Goal: Information Seeking & Learning: Check status

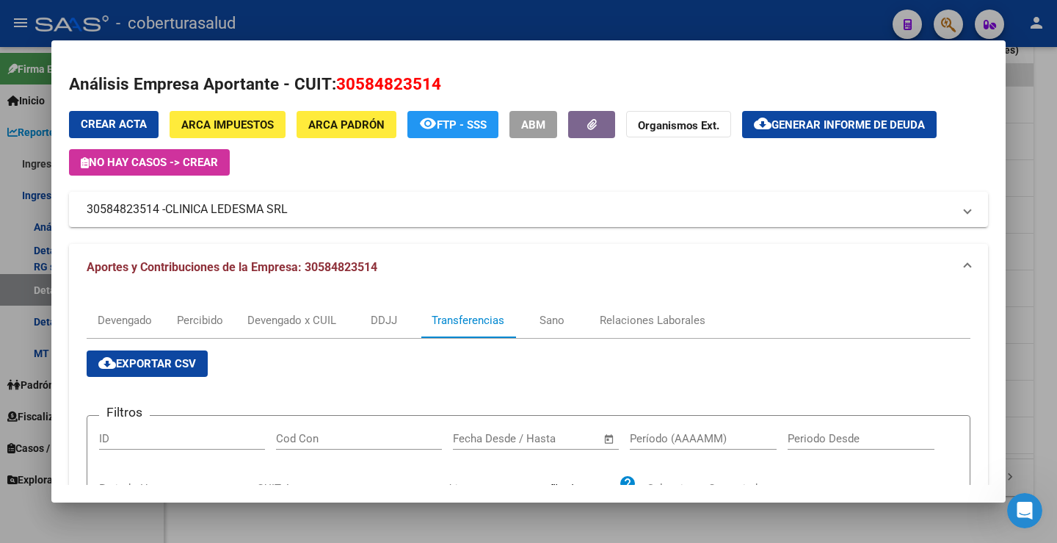
scroll to position [556, 0]
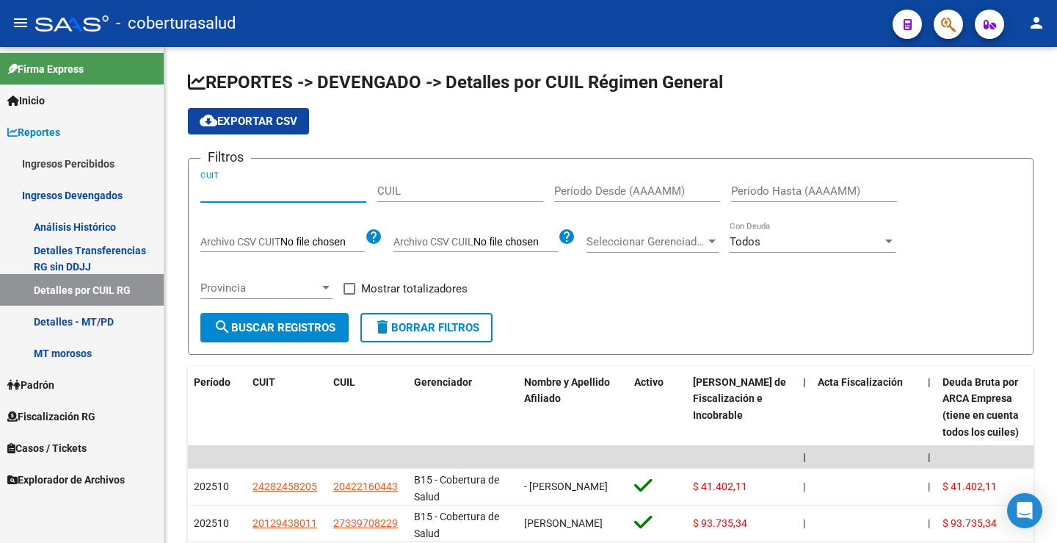
paste input "30-71582302-7"
type input "30-71582302-7"
click at [301, 329] on span "search Buscar Registros" at bounding box center [275, 327] width 122 height 13
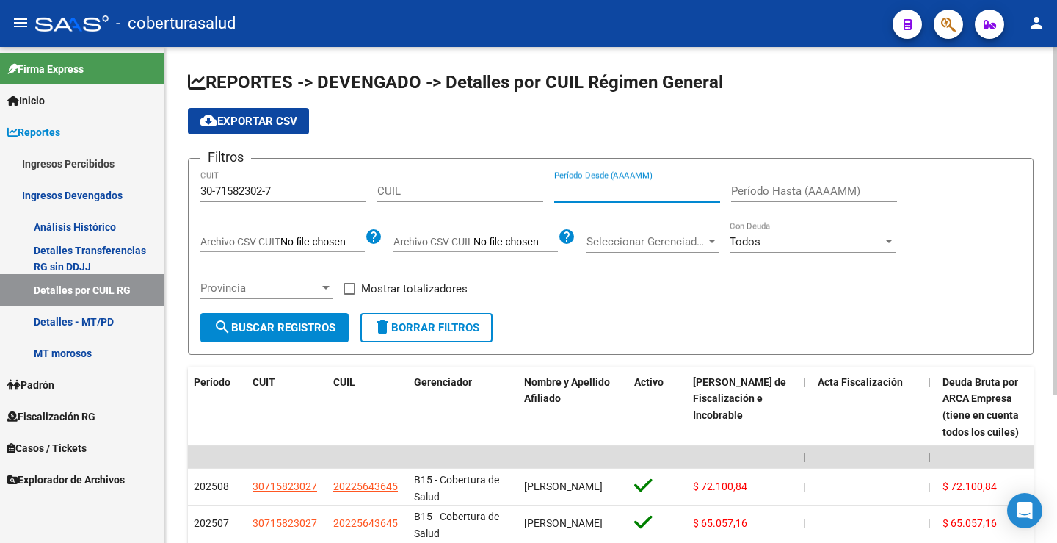
click at [597, 186] on input "Período Desde (AAAAMM)" at bounding box center [637, 190] width 166 height 13
type input "202508"
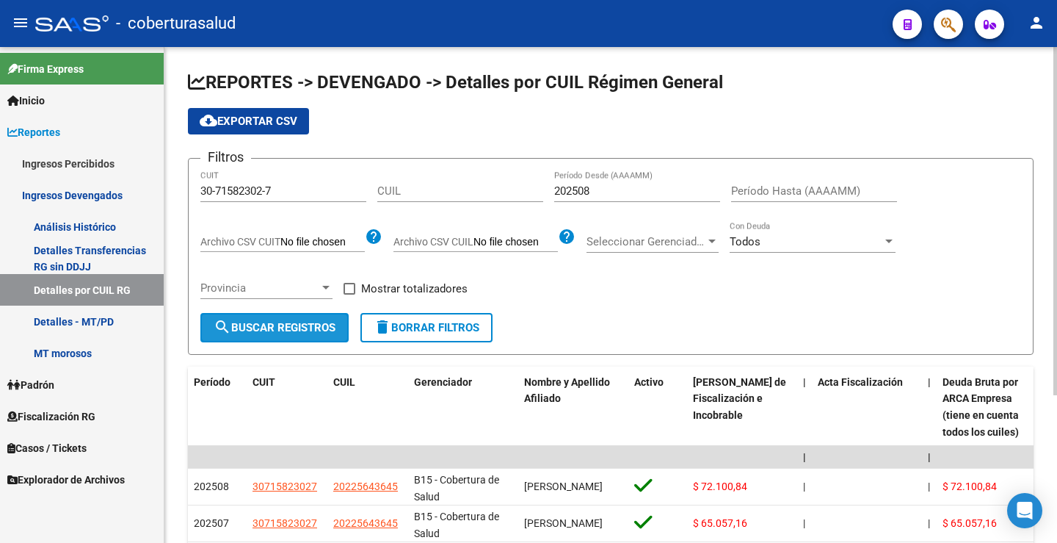
click at [297, 322] on span "search Buscar Registros" at bounding box center [275, 327] width 122 height 13
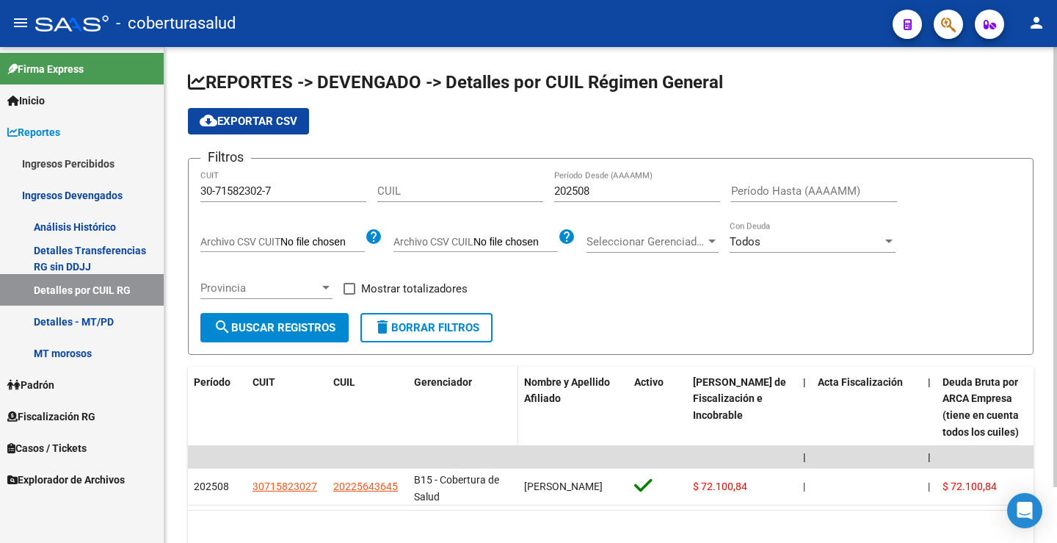
click at [479, 438] on datatable-header-cell "Gerenciador" at bounding box center [463, 406] width 110 height 81
click at [586, 191] on input "202508" at bounding box center [637, 190] width 166 height 13
